Goal: Information Seeking & Learning: Find specific fact

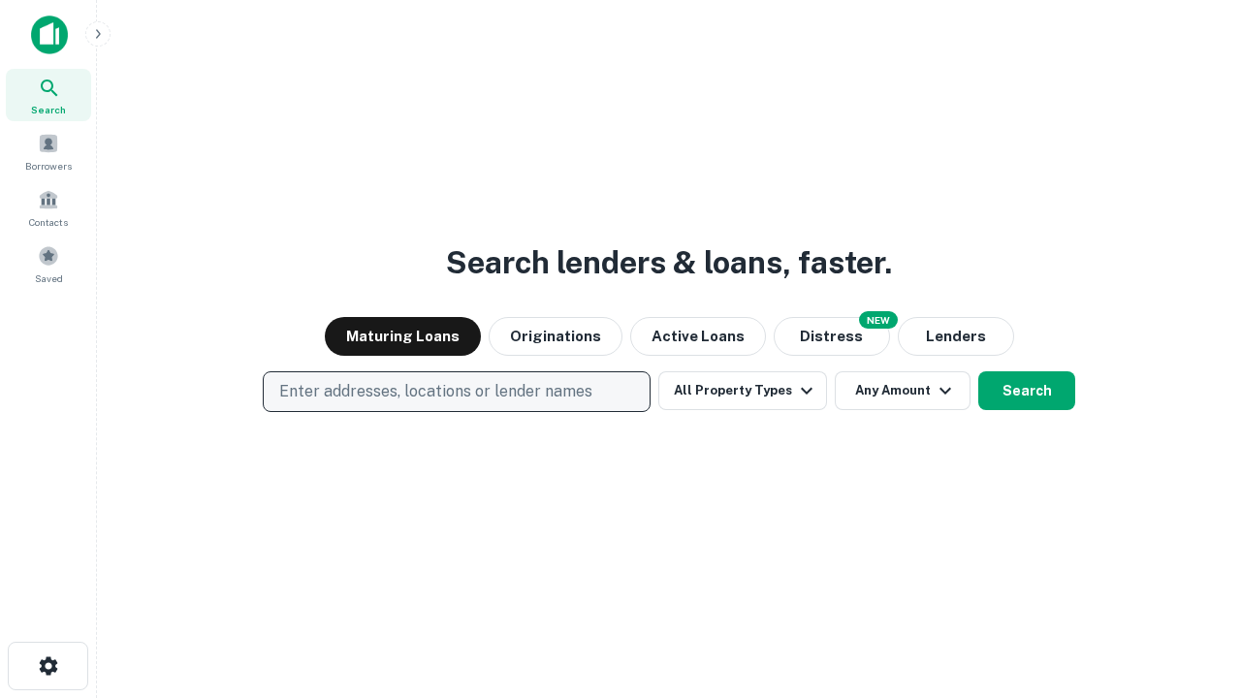
click at [456, 392] on p "Enter addresses, locations or lender names" at bounding box center [435, 391] width 313 height 23
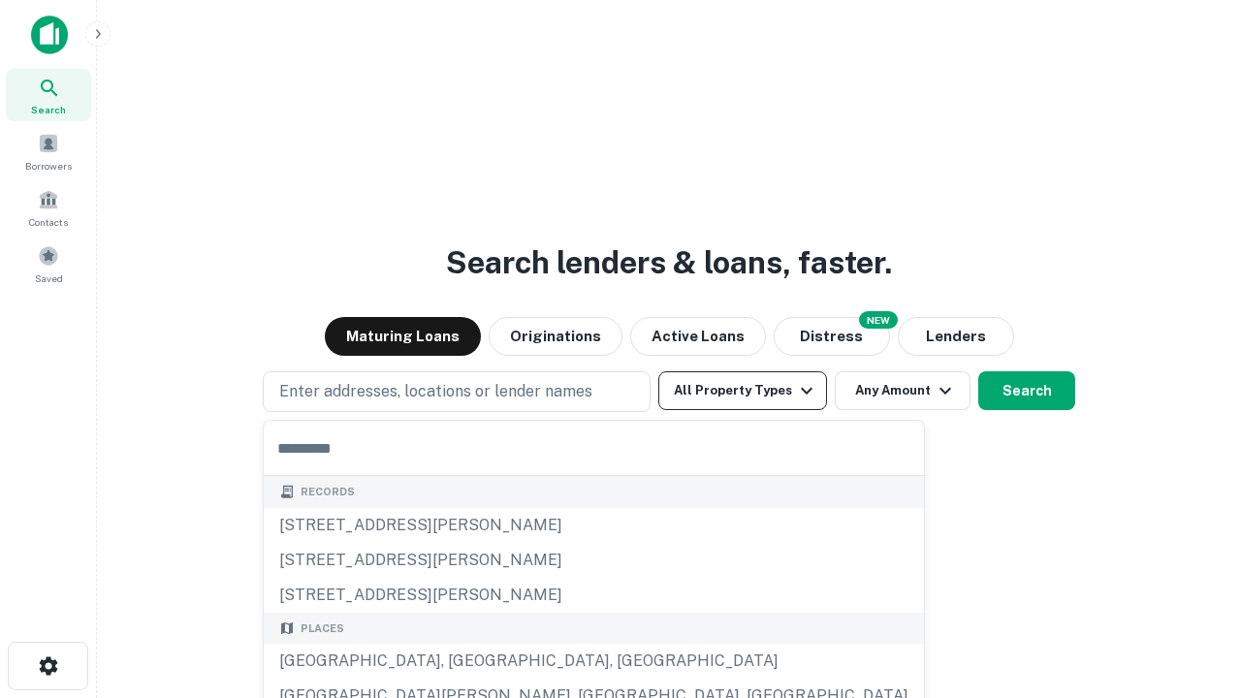
click at [743, 391] on button "All Property Types" at bounding box center [742, 390] width 169 height 39
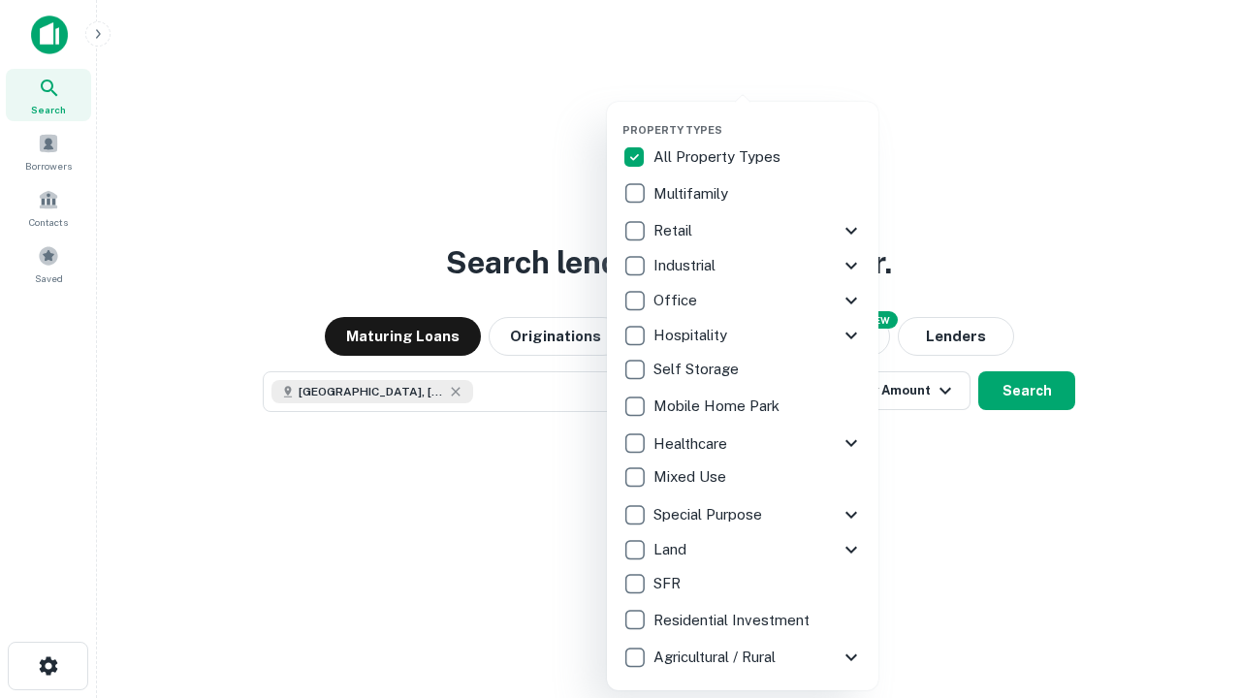
click at [758, 117] on button "button" at bounding box center [759, 117] width 272 height 1
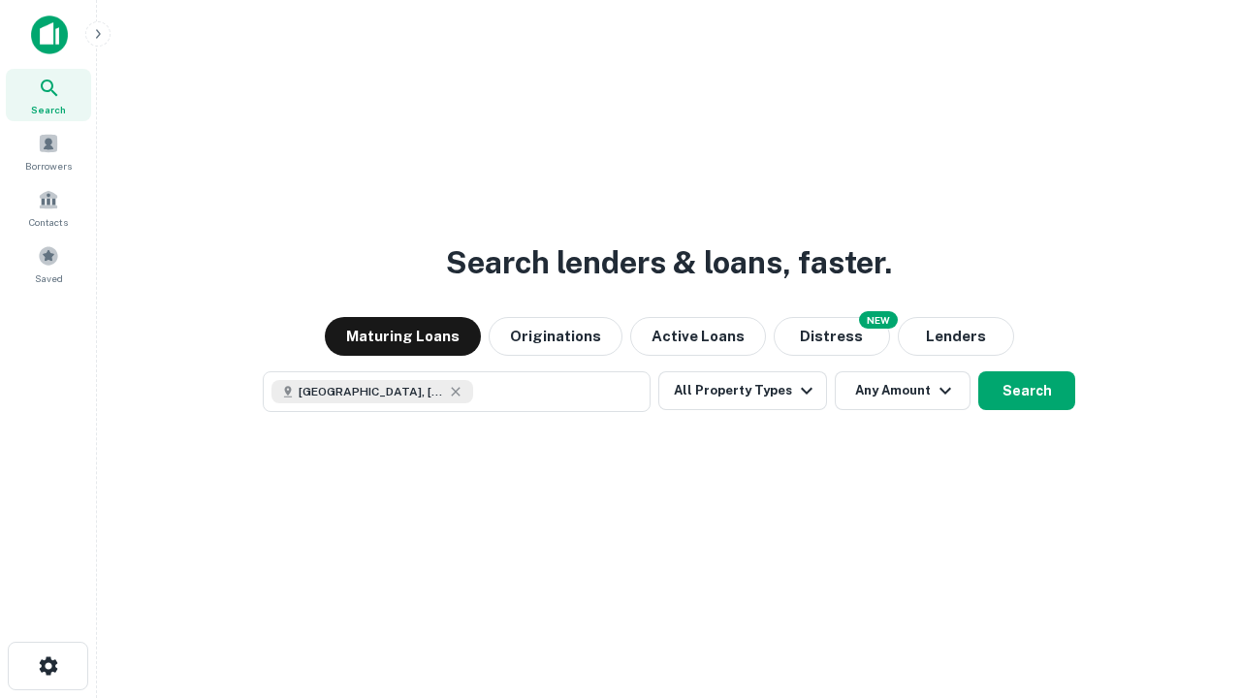
scroll to position [31, 0]
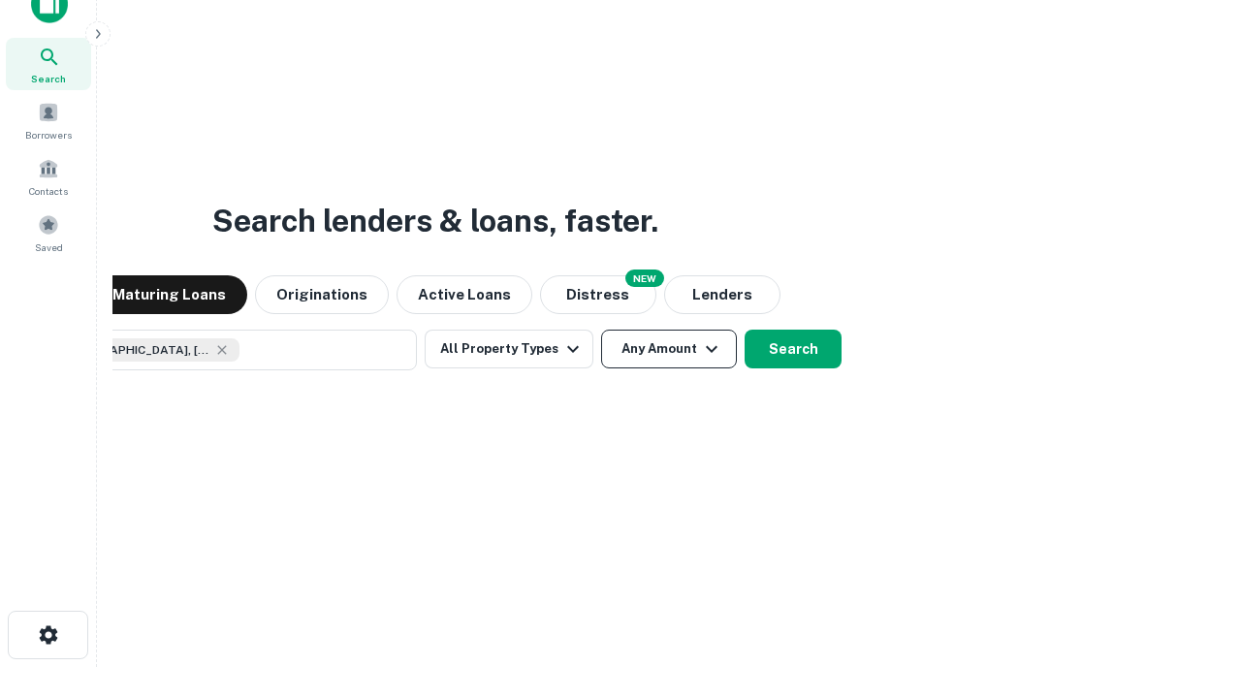
click at [601, 330] on button "Any Amount" at bounding box center [669, 349] width 136 height 39
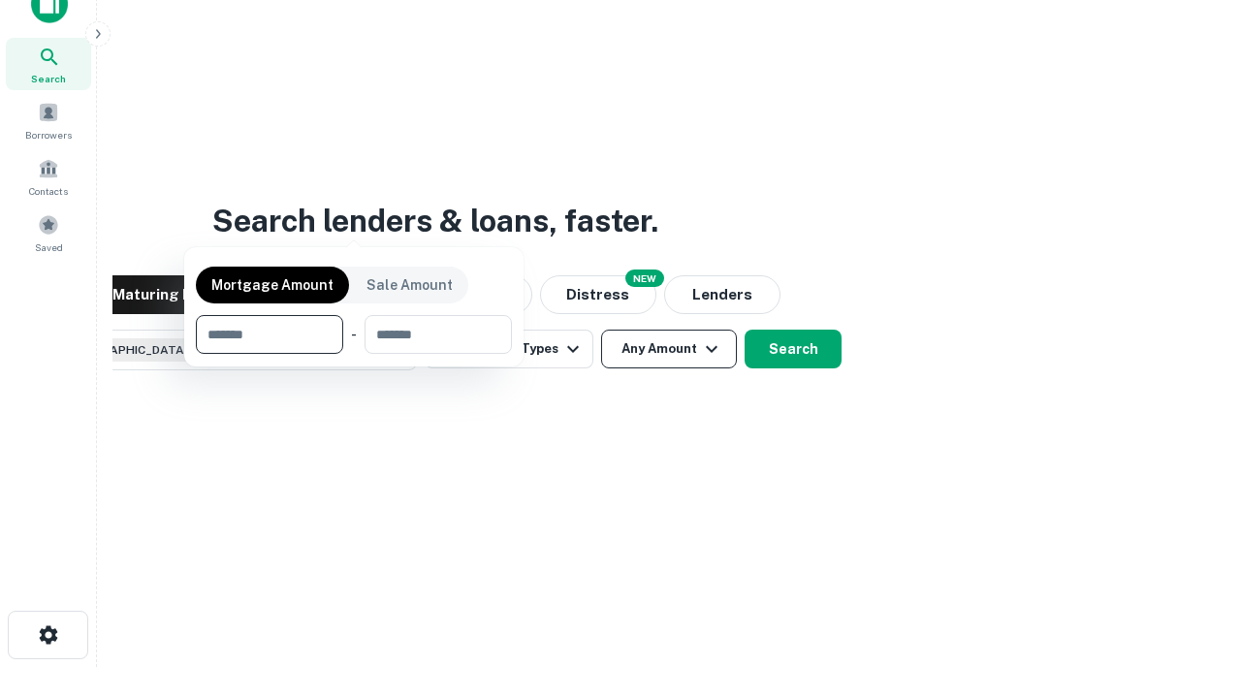
scroll to position [140, 549]
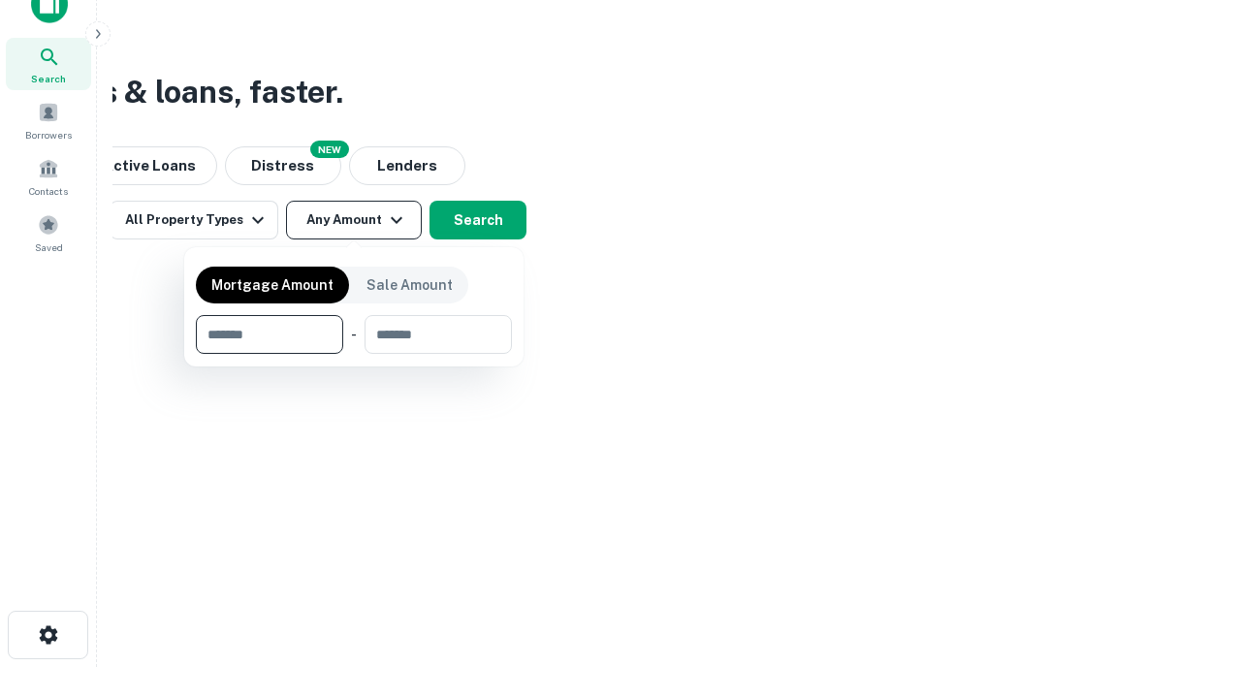
type input "*******"
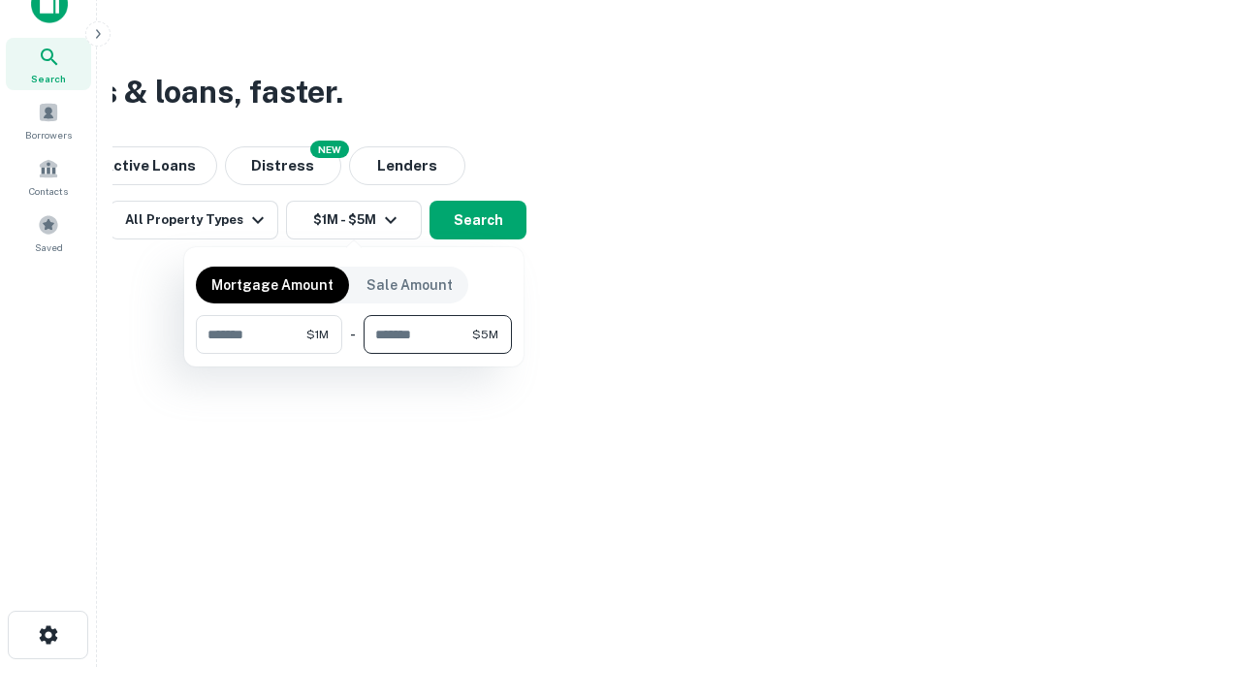
type input "*******"
click at [354, 354] on button "button" at bounding box center [354, 354] width 316 height 1
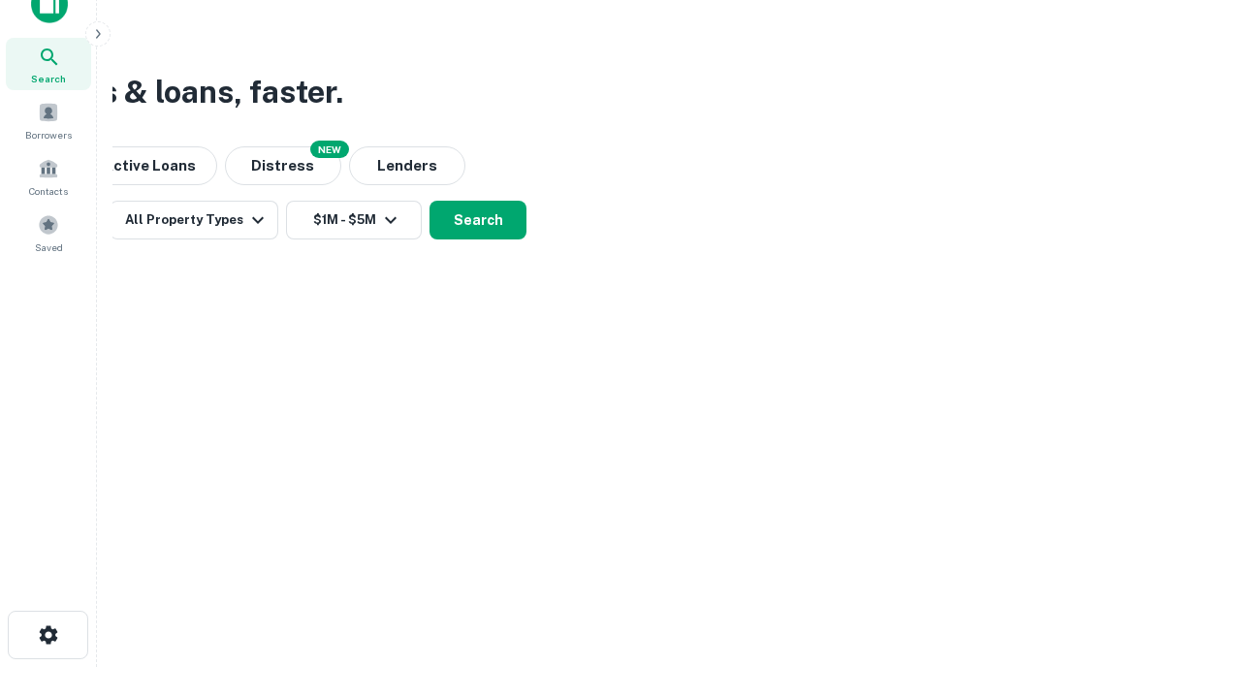
scroll to position [31, 0]
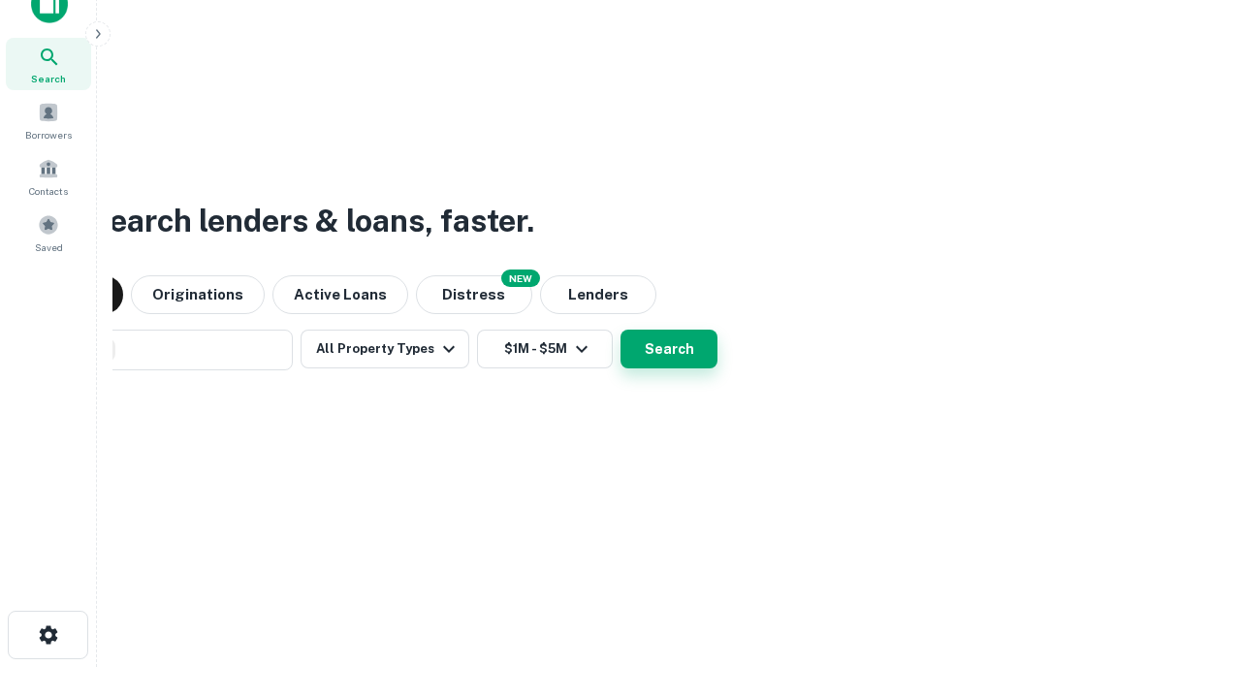
click at [621, 330] on button "Search" at bounding box center [669, 349] width 97 height 39
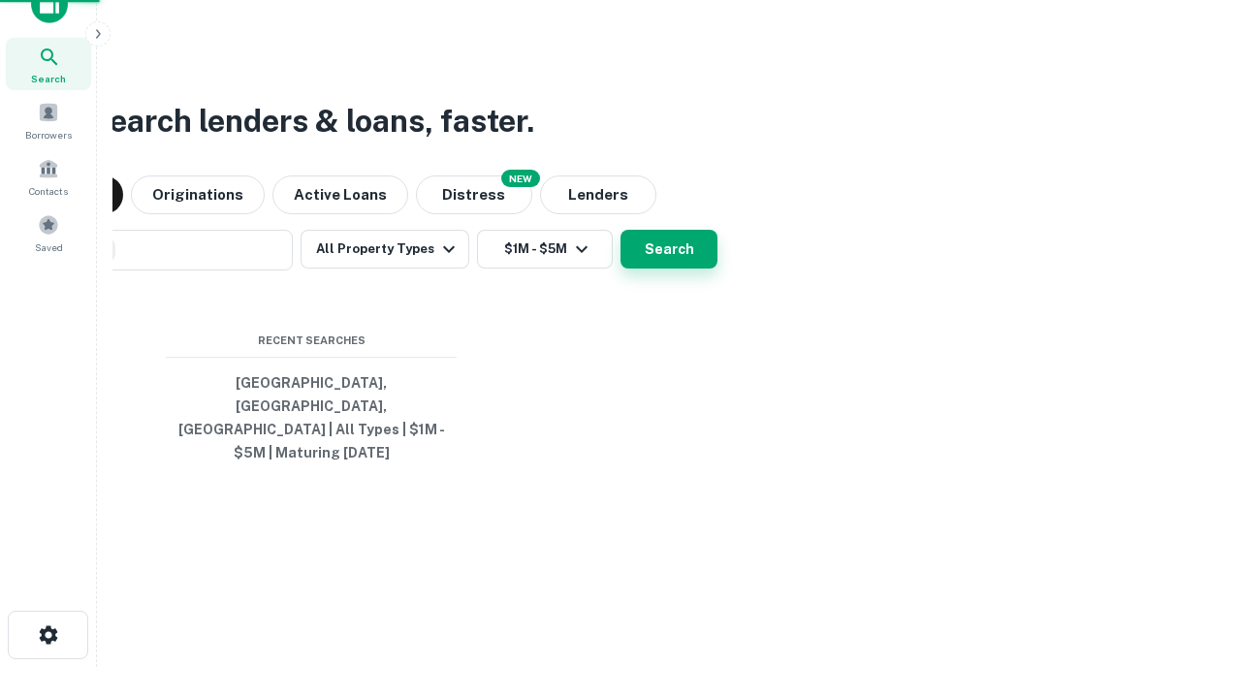
scroll to position [63, 549]
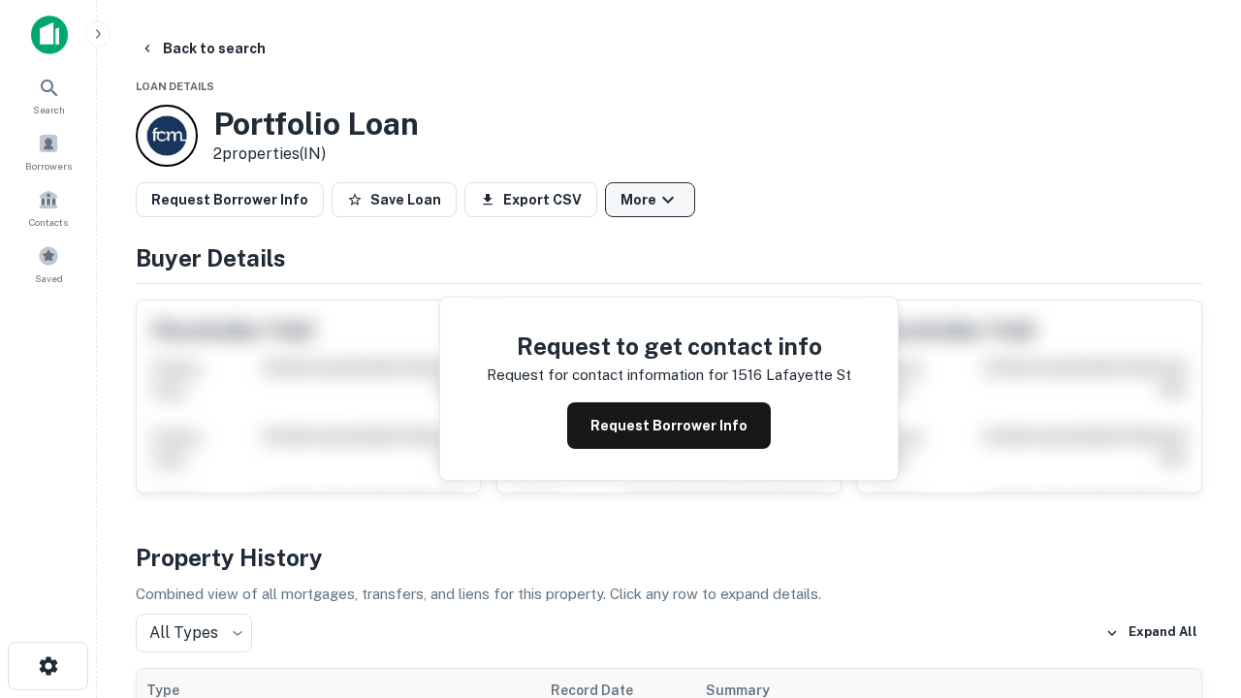
click at [650, 200] on button "More" at bounding box center [650, 199] width 90 height 35
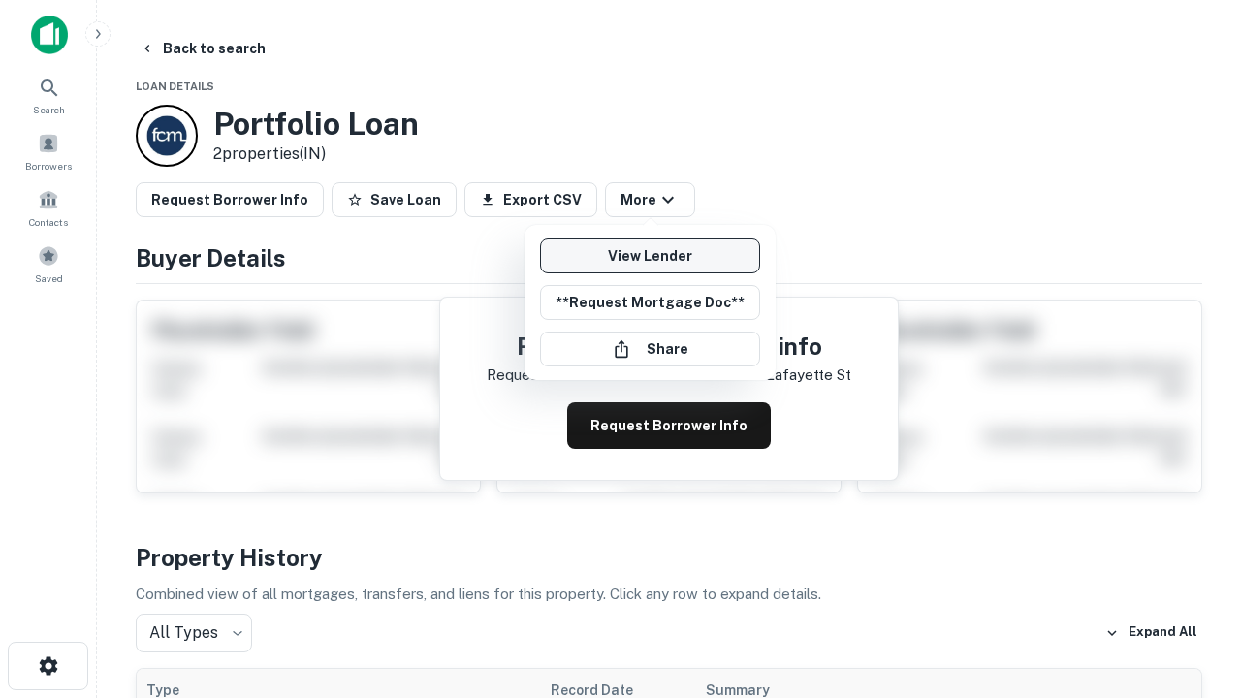
click at [650, 256] on link "View Lender" at bounding box center [650, 256] width 220 height 35
